Goal: Find specific page/section: Find specific page/section

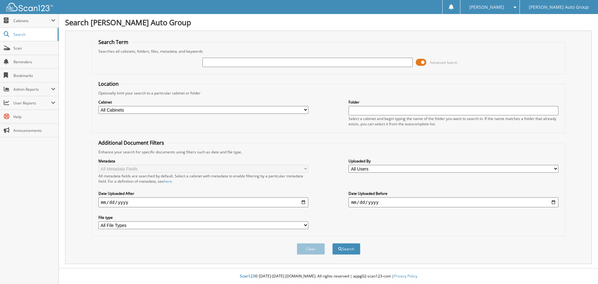
click at [242, 63] on input "text" at bounding box center [307, 62] width 210 height 9
type input "jl123415"
click at [332, 243] on button "Search" at bounding box center [346, 249] width 28 height 12
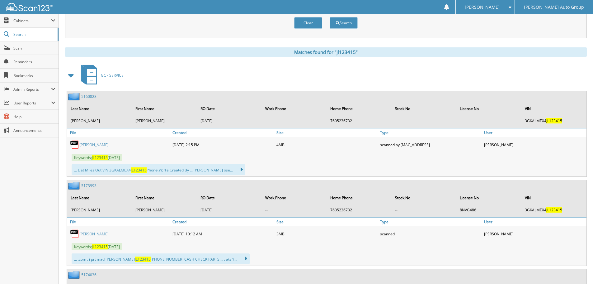
scroll to position [253, 0]
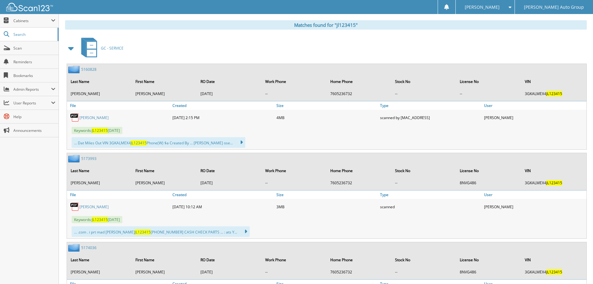
click at [77, 65] on div "5160828 Last Name First Name RO Date Work Phone Home Phone Stock No License No …" at bounding box center [327, 82] width 520 height 37
click at [85, 68] on link "5160828" at bounding box center [88, 69] width 15 height 5
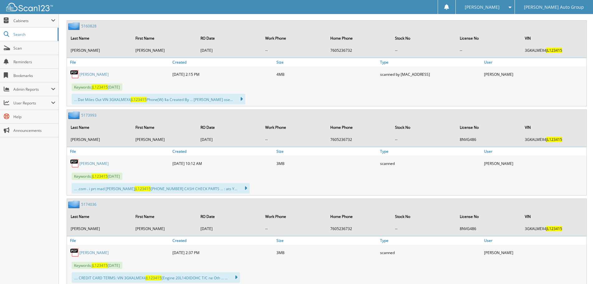
scroll to position [311, 0]
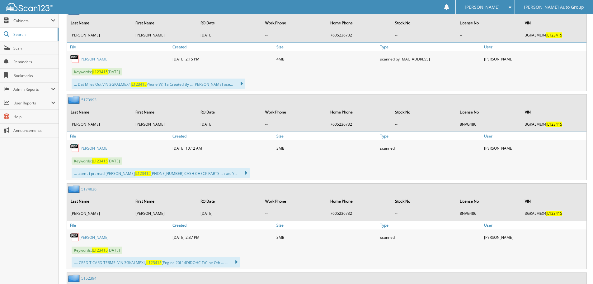
click at [84, 148] on link "[PERSON_NAME]" at bounding box center [93, 147] width 29 height 5
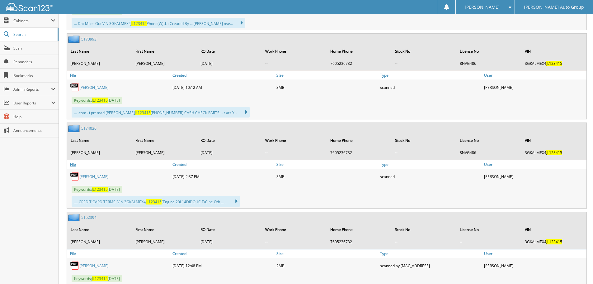
scroll to position [343, 0]
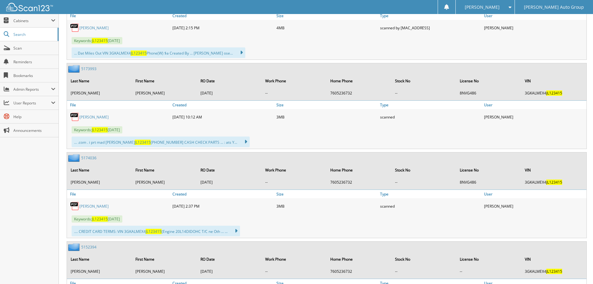
click at [84, 159] on link "5174036" at bounding box center [88, 157] width 15 height 5
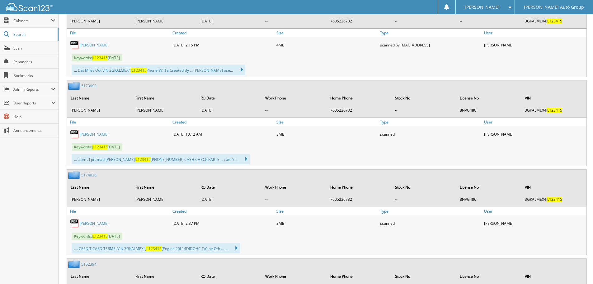
scroll to position [343, 0]
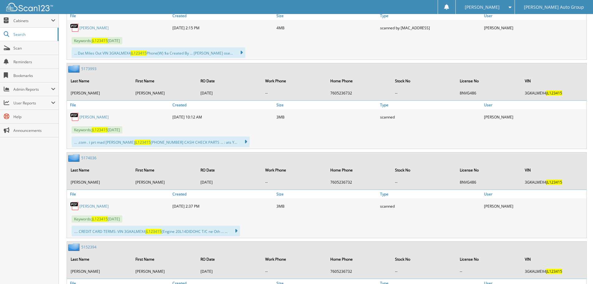
click at [86, 157] on link "5174036" at bounding box center [88, 157] width 15 height 5
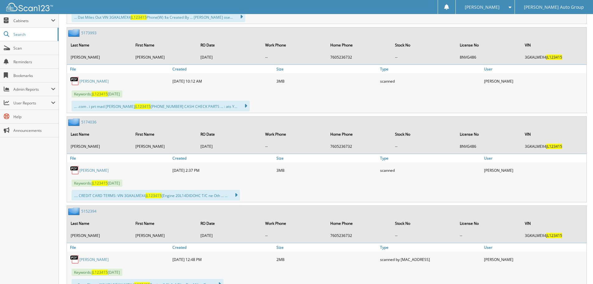
scroll to position [405, 0]
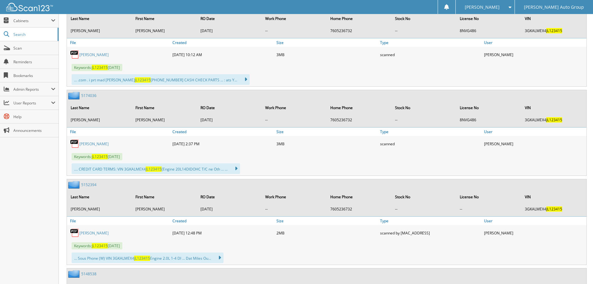
click at [93, 185] on link "5152394" at bounding box center [88, 184] width 15 height 5
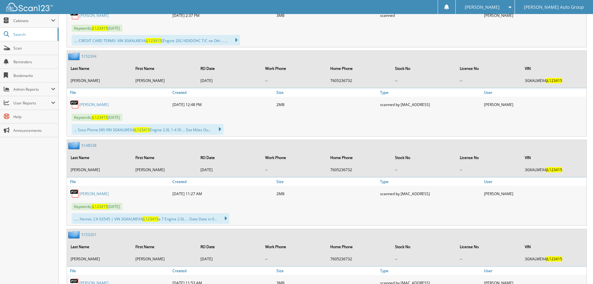
scroll to position [561, 0]
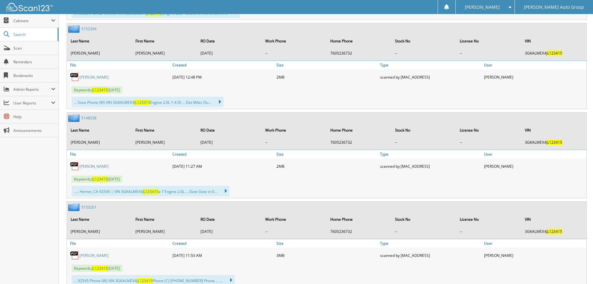
click at [86, 119] on link "5148538" at bounding box center [88, 117] width 15 height 5
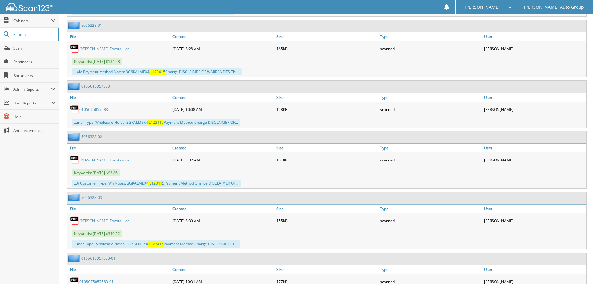
scroll to position [1218, 0]
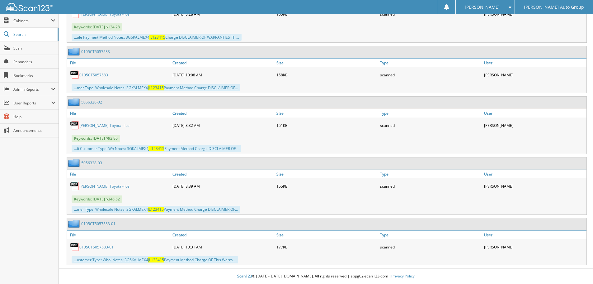
click at [105, 225] on link "0105CT5057583-01" at bounding box center [98, 223] width 34 height 5
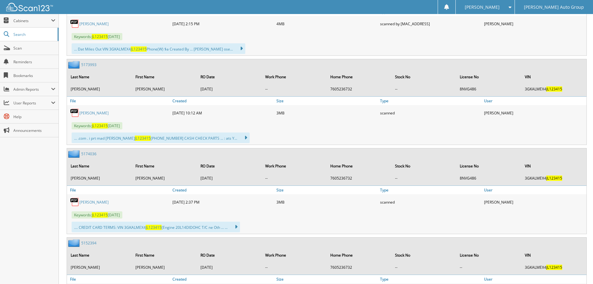
scroll to position [343, 0]
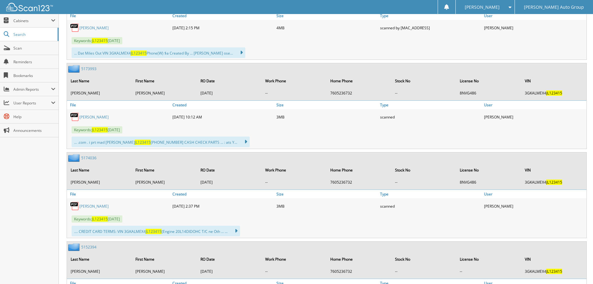
click at [83, 156] on link "5174036" at bounding box center [88, 157] width 15 height 5
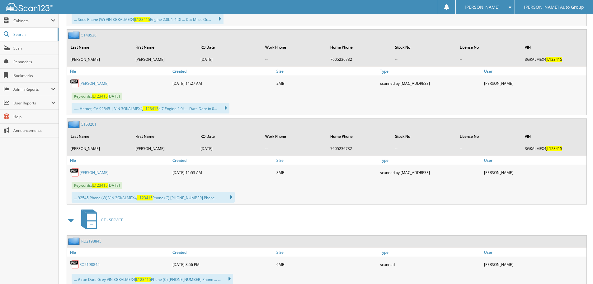
scroll to position [748, 0]
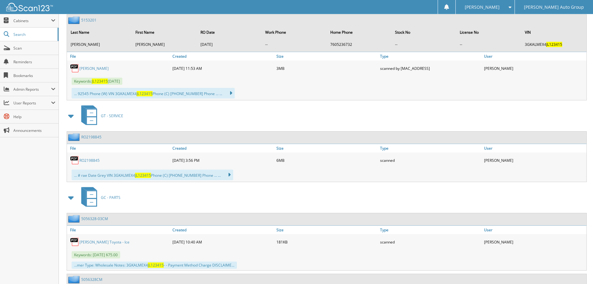
click at [86, 161] on link "RO2198845" at bounding box center [89, 160] width 20 height 5
click at [93, 217] on link "5056328-03CM" at bounding box center [94, 218] width 27 height 5
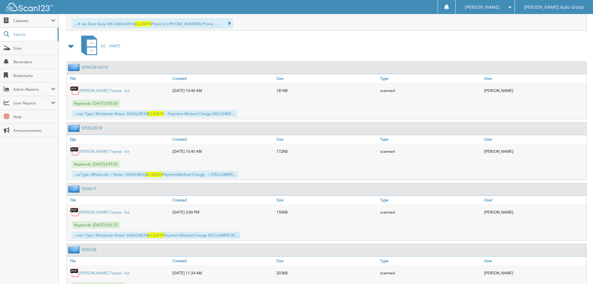
scroll to position [903, 0]
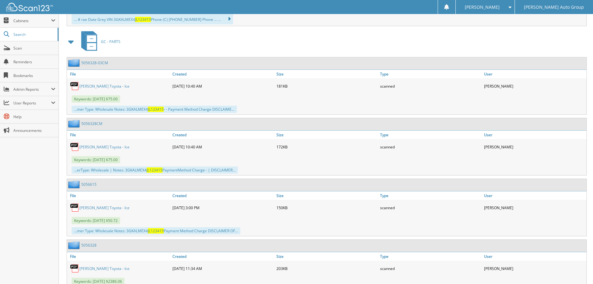
click at [86, 186] on link "5056615" at bounding box center [88, 184] width 15 height 5
click at [90, 123] on link "5056328CM" at bounding box center [91, 123] width 21 height 5
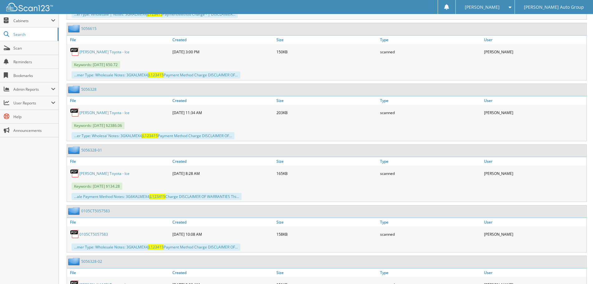
scroll to position [1090, 0]
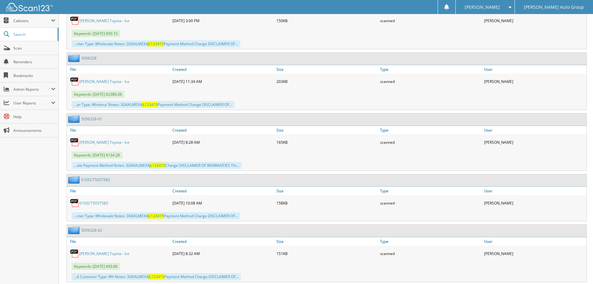
click at [91, 181] on link "0105CT5057583" at bounding box center [95, 179] width 29 height 5
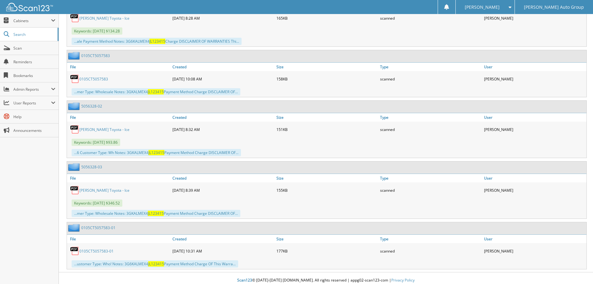
scroll to position [1218, 0]
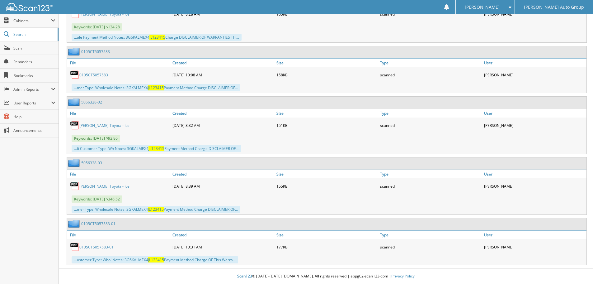
click at [97, 100] on link "5056328-02" at bounding box center [91, 101] width 21 height 5
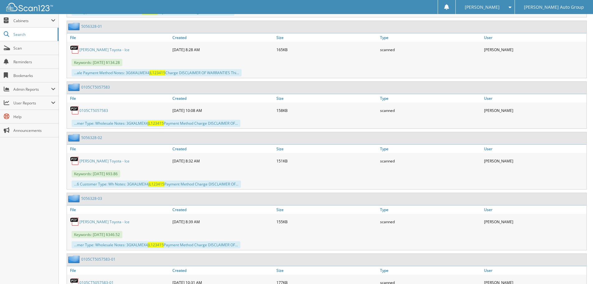
scroll to position [1215, 0]
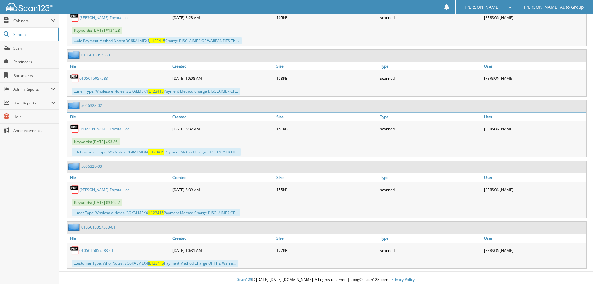
click at [101, 108] on link "5056328-02" at bounding box center [91, 105] width 21 height 5
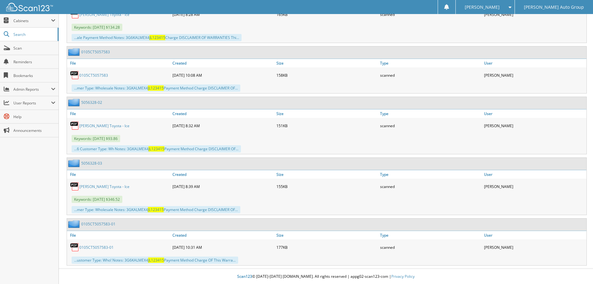
scroll to position [1218, 0]
click at [102, 223] on link "0105CT5057583-01" at bounding box center [98, 223] width 34 height 5
